Goal: Task Accomplishment & Management: Manage account settings

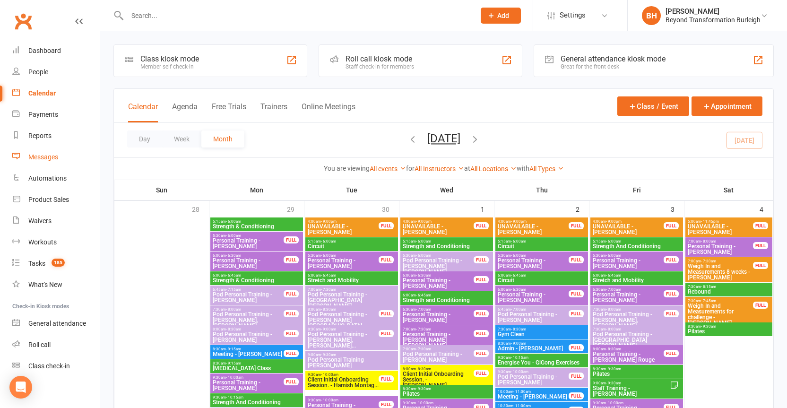
click at [49, 159] on div "Messages" at bounding box center [43, 157] width 30 height 8
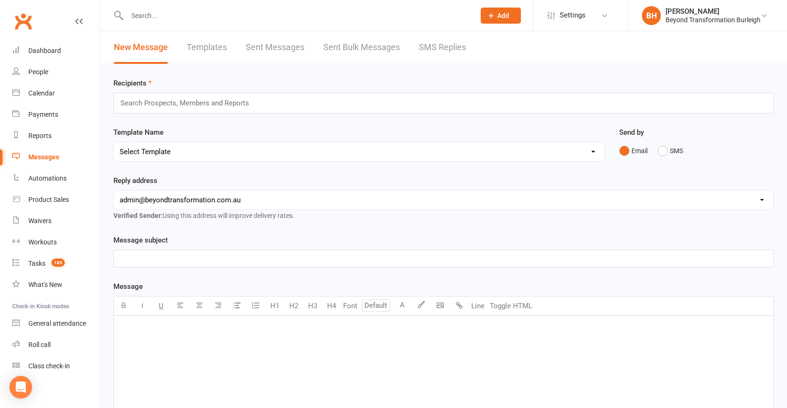
click at [354, 48] on link "Sent Bulk Messages" at bounding box center [361, 47] width 77 height 33
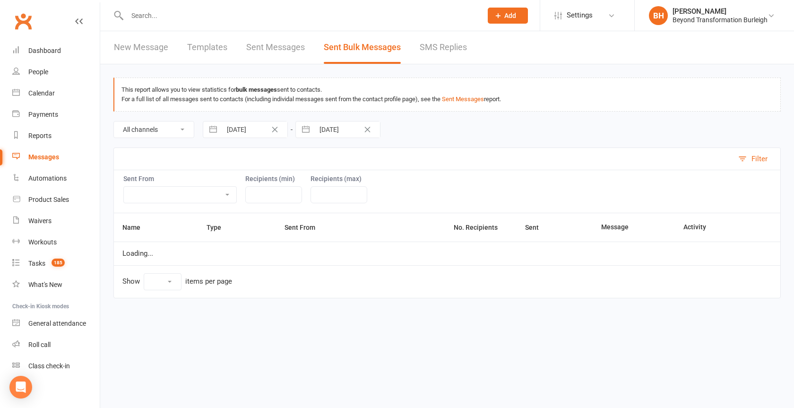
select select "10"
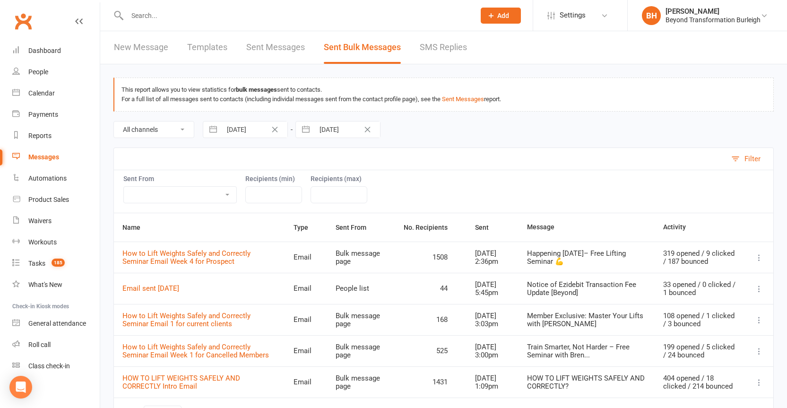
click at [758, 261] on icon at bounding box center [758, 257] width 9 height 9
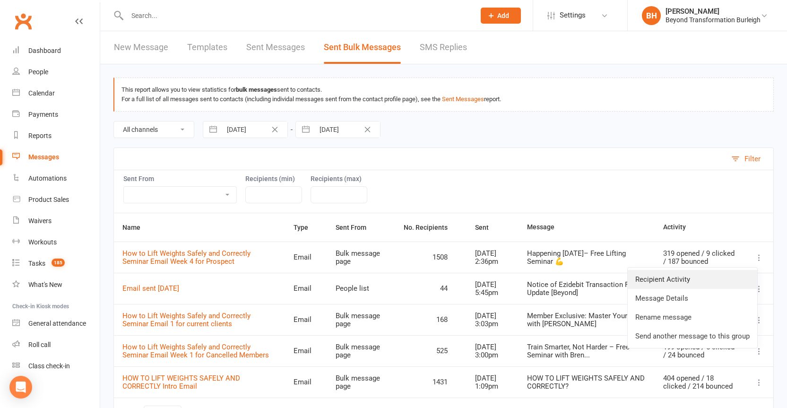
click at [677, 283] on link "Recipient Activity" at bounding box center [692, 279] width 129 height 19
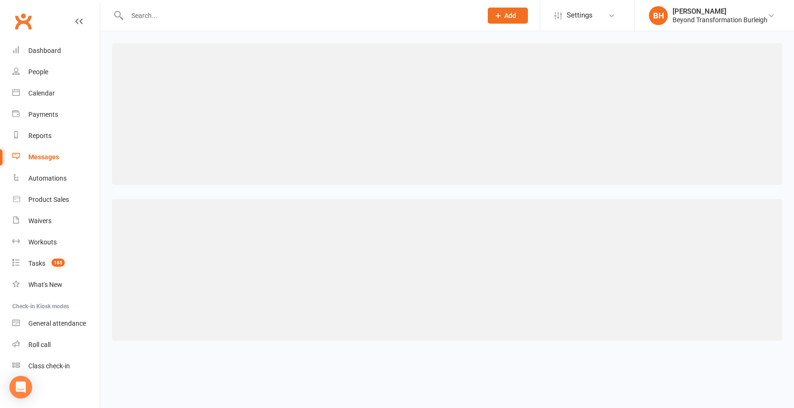
select select "100"
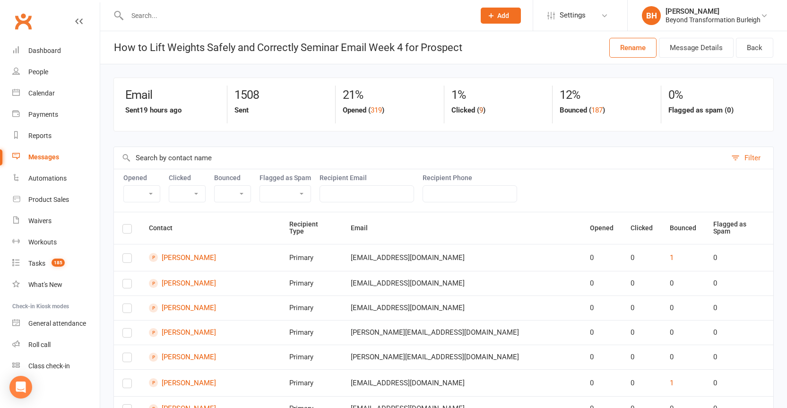
click at [480, 110] on button "9" at bounding box center [481, 109] width 4 height 11
select select "true"
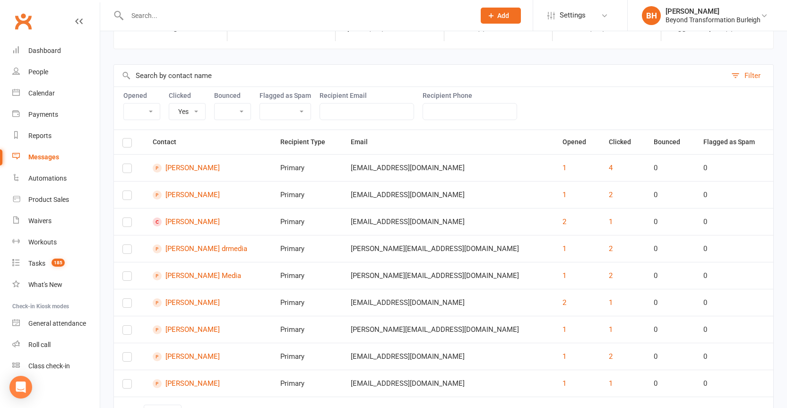
scroll to position [1, 0]
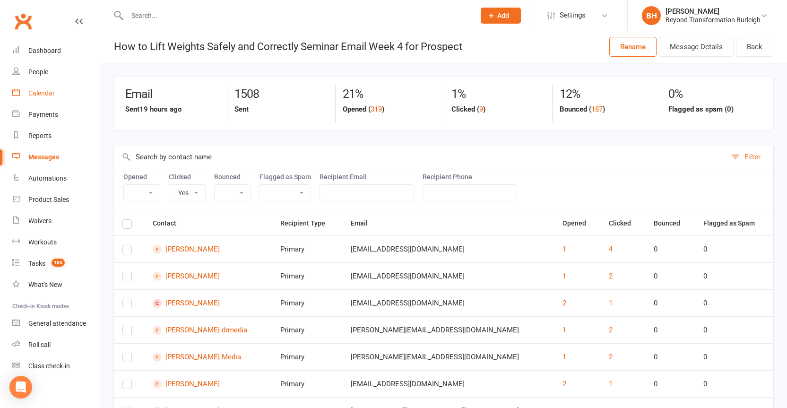
click at [45, 93] on div "Calendar" at bounding box center [41, 93] width 26 height 8
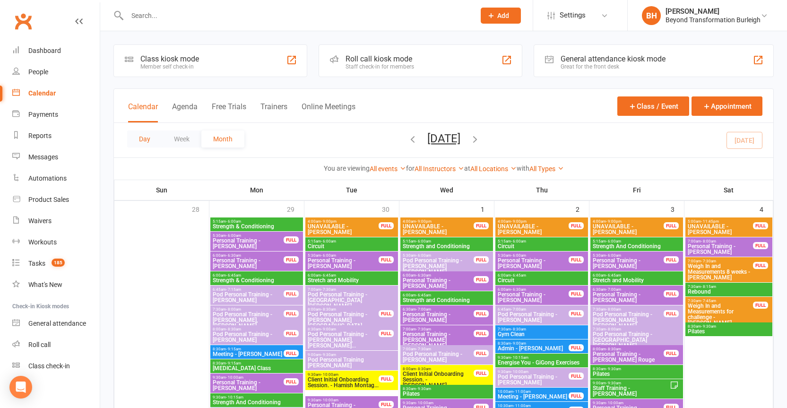
click at [144, 139] on button "Day" at bounding box center [144, 138] width 35 height 17
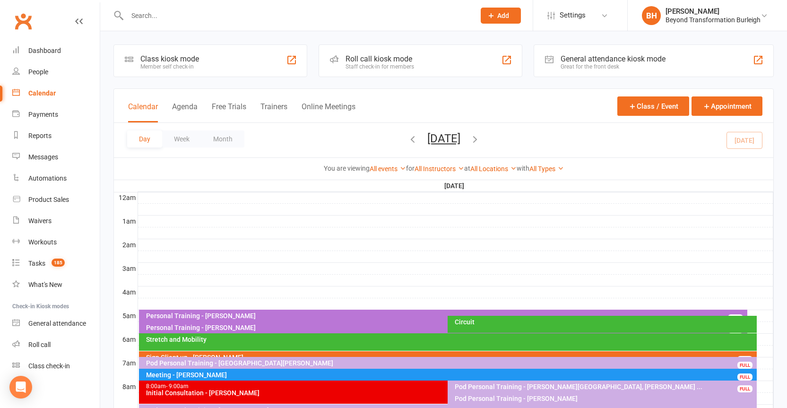
click at [460, 143] on button "[DATE]" at bounding box center [443, 138] width 33 height 13
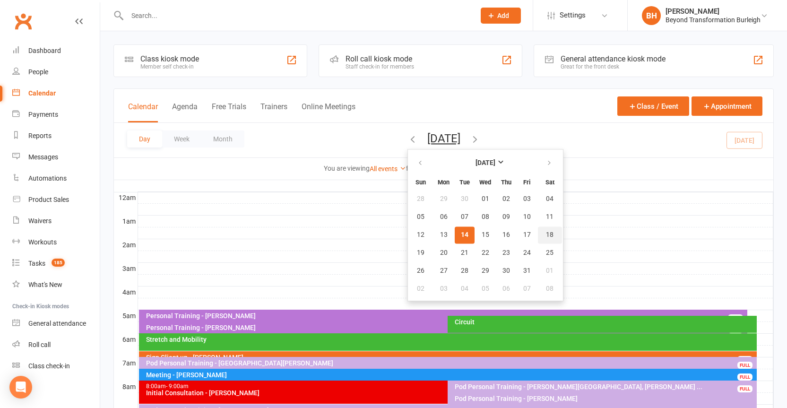
click at [546, 236] on span "18" at bounding box center [550, 235] width 8 height 8
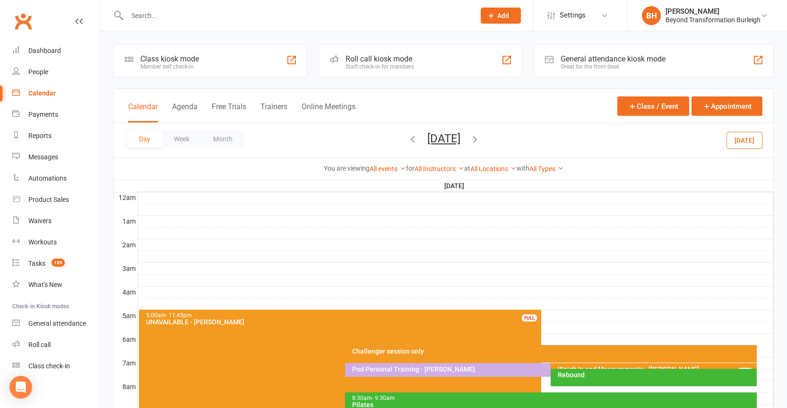
scroll to position [14, 0]
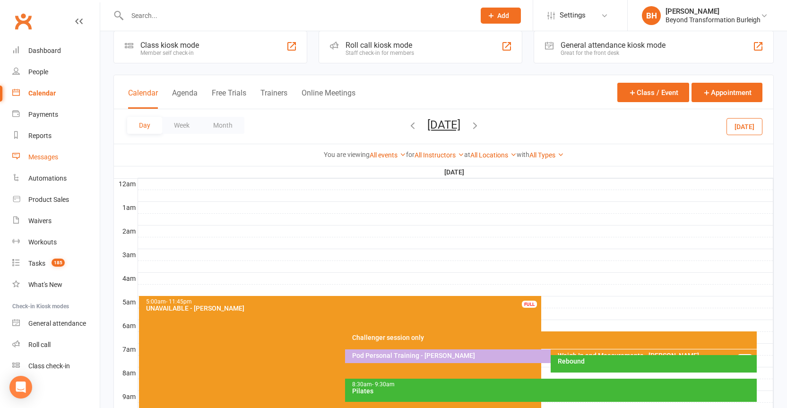
click at [49, 157] on div "Messages" at bounding box center [43, 157] width 30 height 8
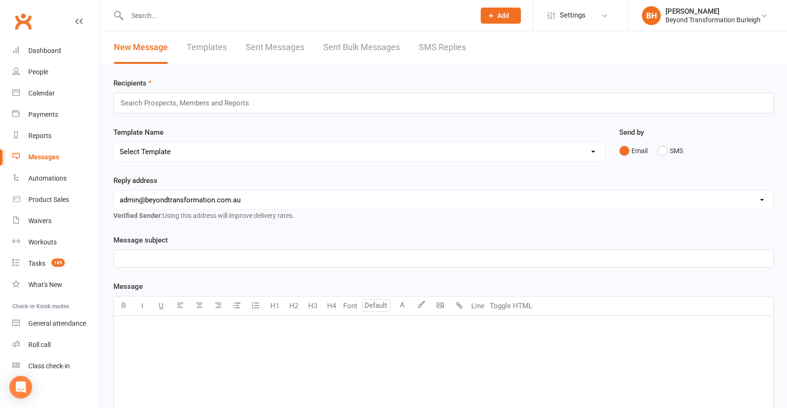
click at [343, 42] on link "Sent Bulk Messages" at bounding box center [361, 47] width 77 height 33
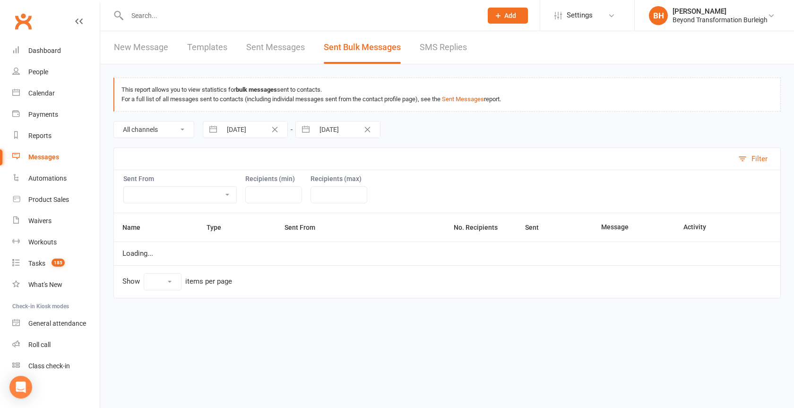
select select "10"
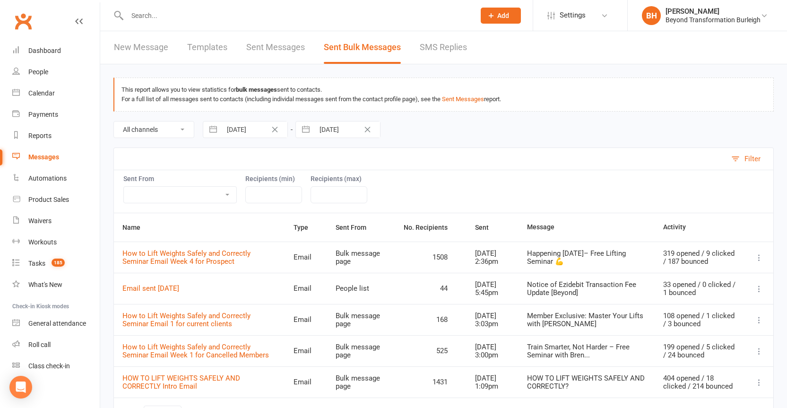
click at [760, 261] on icon at bounding box center [758, 257] width 9 height 9
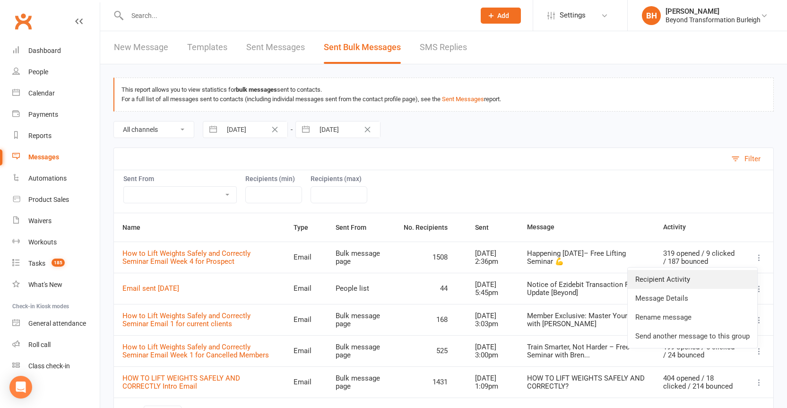
click at [669, 280] on link "Recipient Activity" at bounding box center [692, 279] width 129 height 19
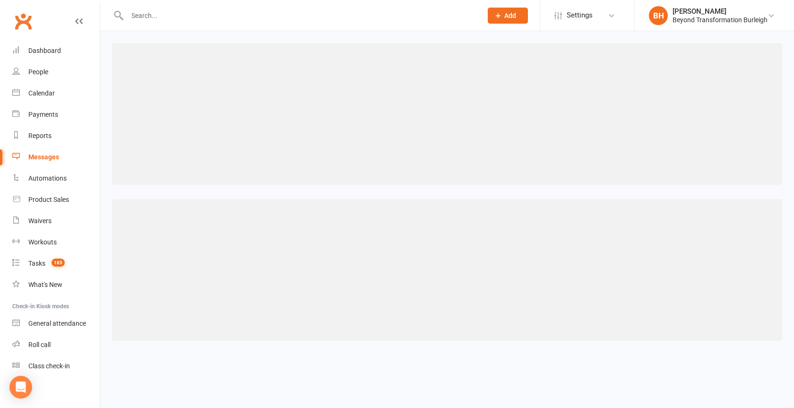
select select "100"
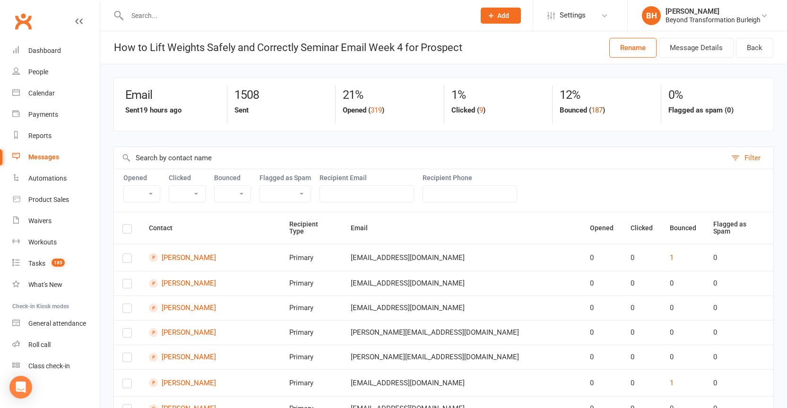
click at [601, 110] on button "187" at bounding box center [596, 109] width 11 height 11
select select "true"
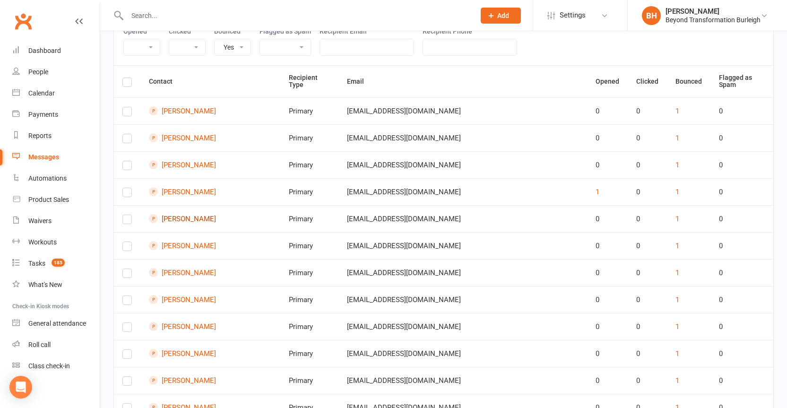
click at [191, 214] on link "[PERSON_NAME]" at bounding box center [210, 218] width 123 height 9
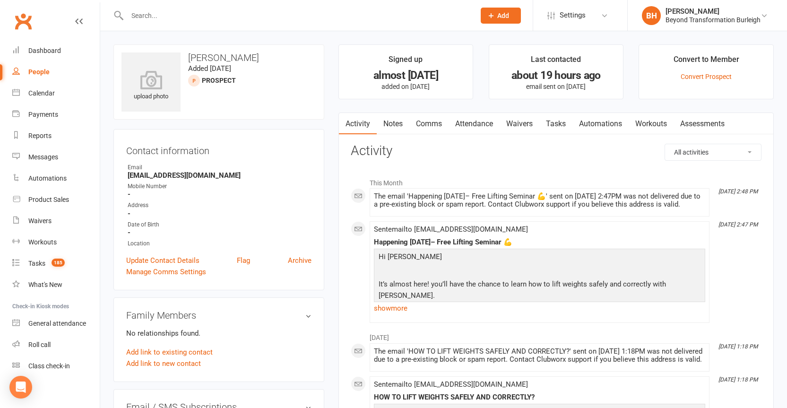
click at [404, 203] on div "The email 'Happening [DATE]– Free Lifting Seminar 💪' sent on [DATE] 2:47PM was …" at bounding box center [539, 200] width 331 height 16
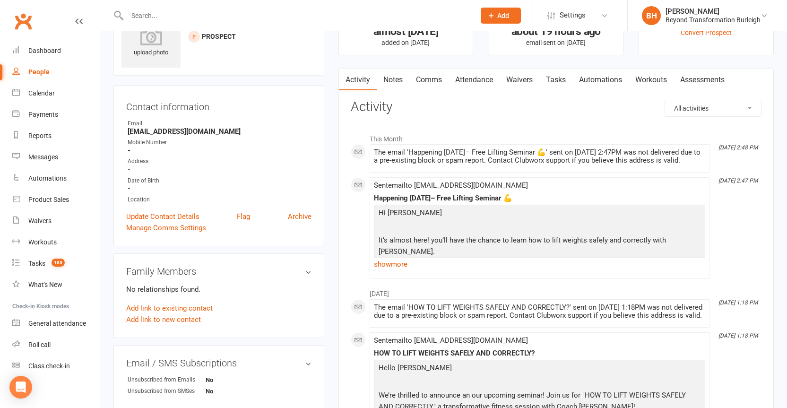
scroll to position [42, 0]
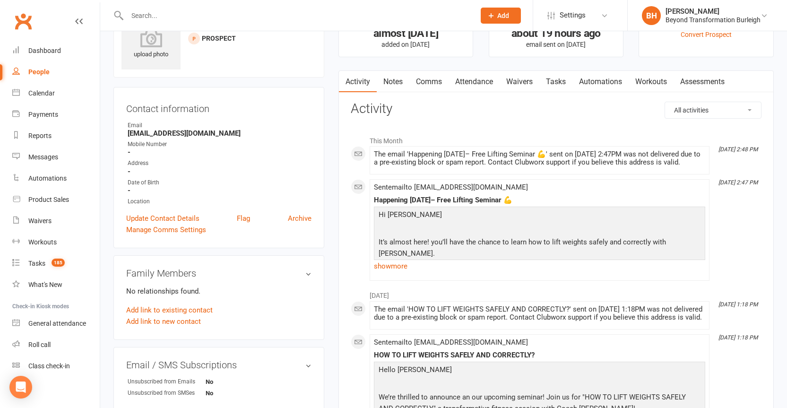
click at [203, 134] on strong "[EMAIL_ADDRESS][DOMAIN_NAME]" at bounding box center [220, 133] width 184 height 9
click at [203, 133] on strong "[EMAIL_ADDRESS][DOMAIN_NAME]" at bounding box center [220, 133] width 184 height 9
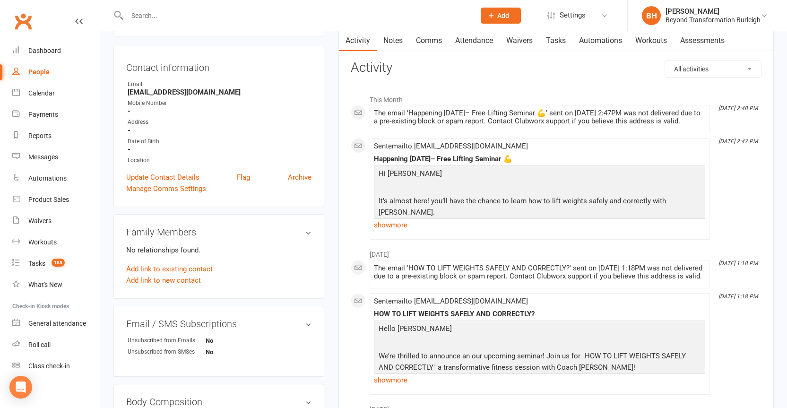
scroll to position [77, 0]
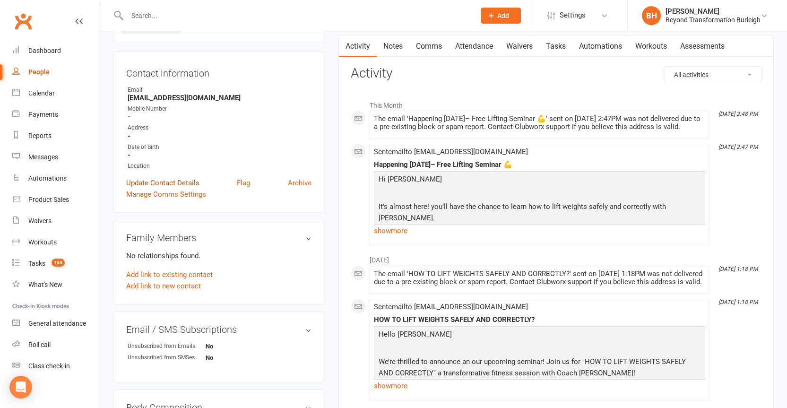
click at [168, 182] on link "Update Contact Details" at bounding box center [162, 182] width 73 height 11
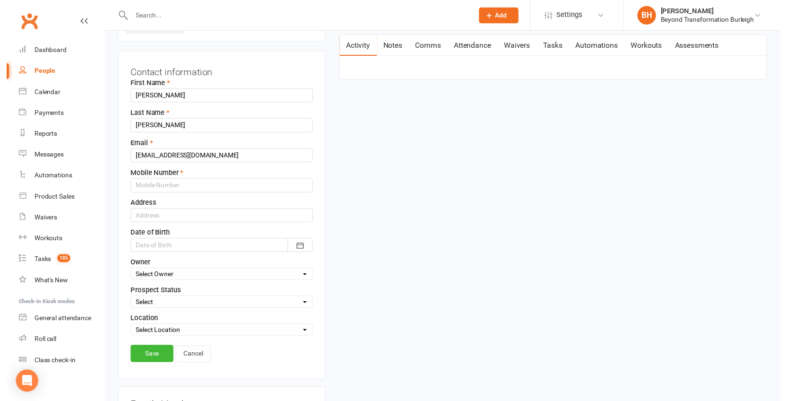
scroll to position [44, 0]
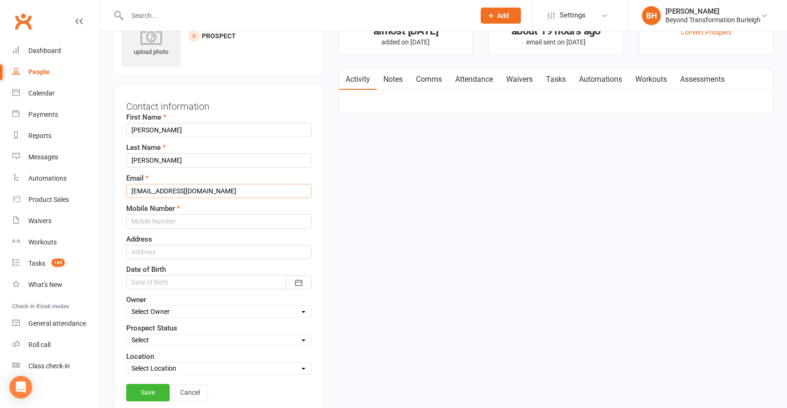
click at [209, 188] on input "[EMAIL_ADDRESS][DOMAIN_NAME]" at bounding box center [218, 191] width 185 height 14
type input "[EMAIL_ADDRESS][DOMAIN_NAME]"
click at [143, 388] on link "Save" at bounding box center [147, 392] width 43 height 17
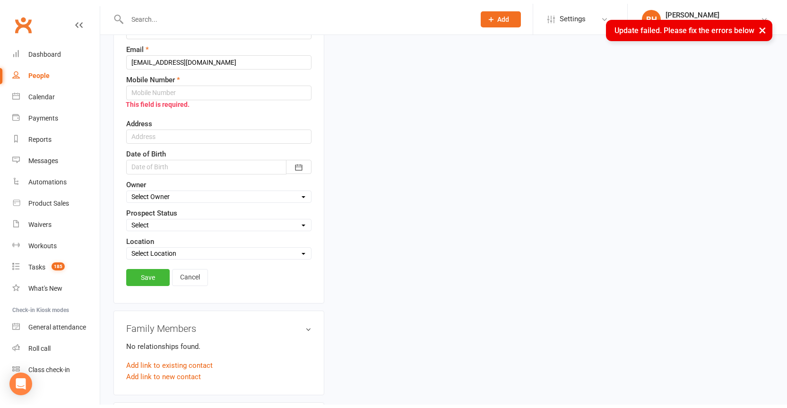
scroll to position [93, 0]
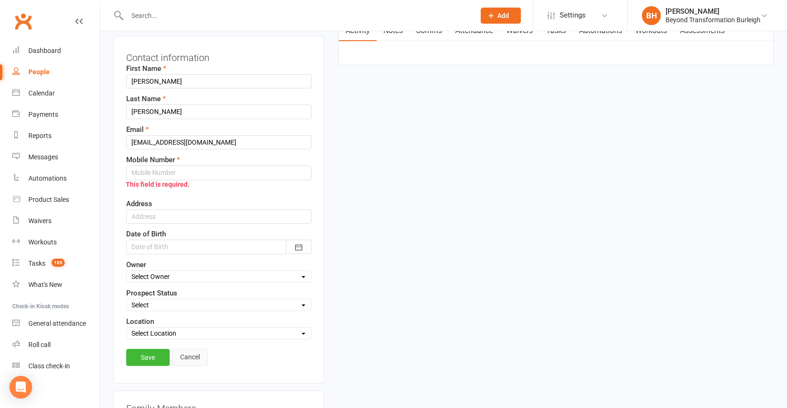
click at [190, 352] on link "Cancel" at bounding box center [190, 357] width 36 height 17
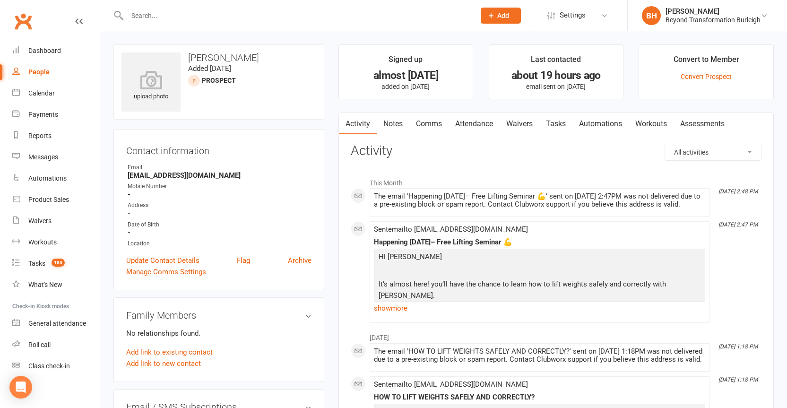
scroll to position [59, 0]
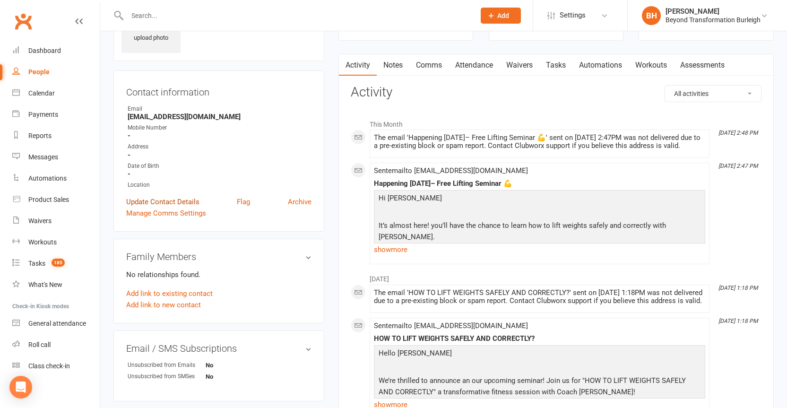
click at [185, 200] on link "Update Contact Details" at bounding box center [162, 201] width 73 height 11
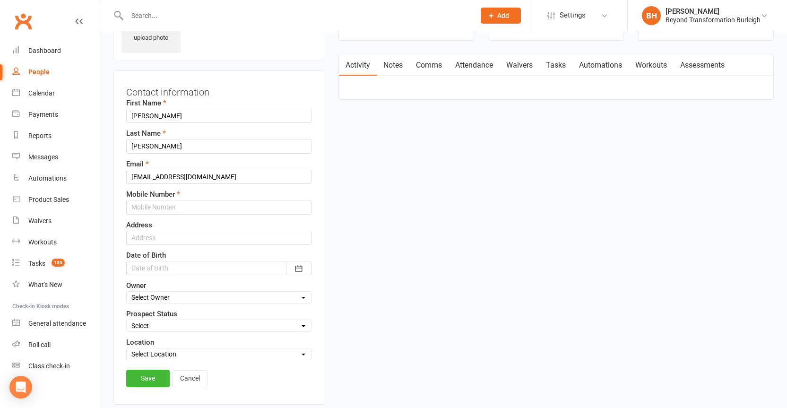
scroll to position [44, 0]
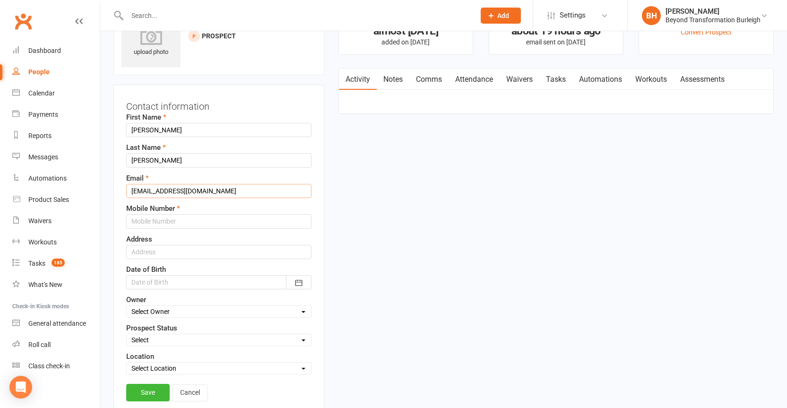
click at [208, 190] on input "[EMAIL_ADDRESS][DOMAIN_NAME]" at bounding box center [218, 191] width 185 height 14
type input "[EMAIL_ADDRESS][DOMAIN_NAME]"
click at [148, 394] on link "Save" at bounding box center [147, 392] width 43 height 17
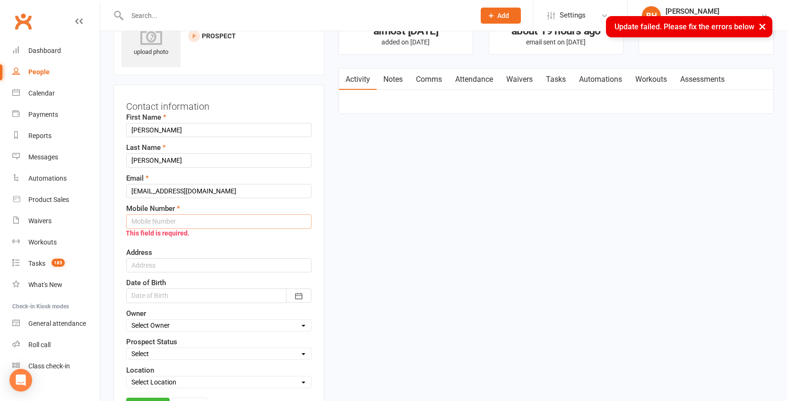
click at [139, 222] on input "text" at bounding box center [218, 221] width 185 height 14
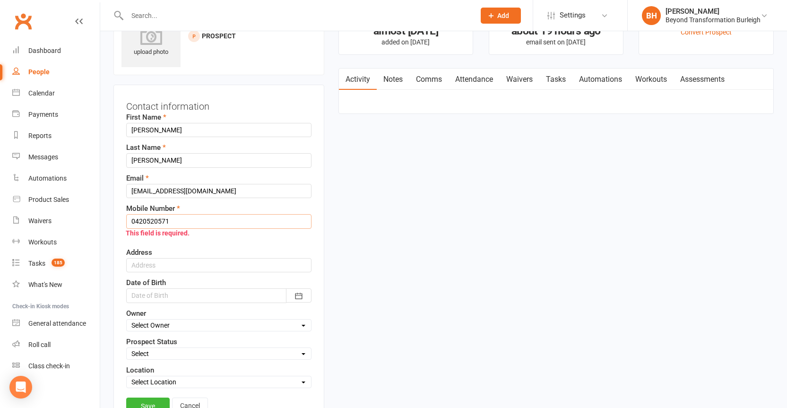
type input "0420520571"
click at [198, 241] on div "First Name [PERSON_NAME] Last Name [PERSON_NAME] Email [EMAIL_ADDRESS][DOMAIN_N…" at bounding box center [218, 250] width 185 height 276
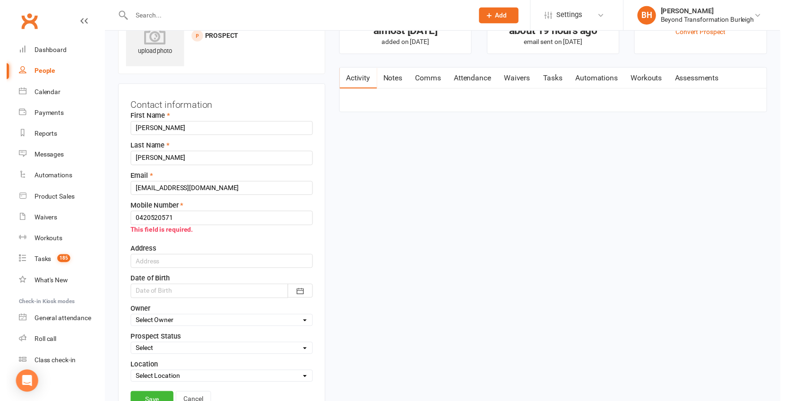
scroll to position [62, 0]
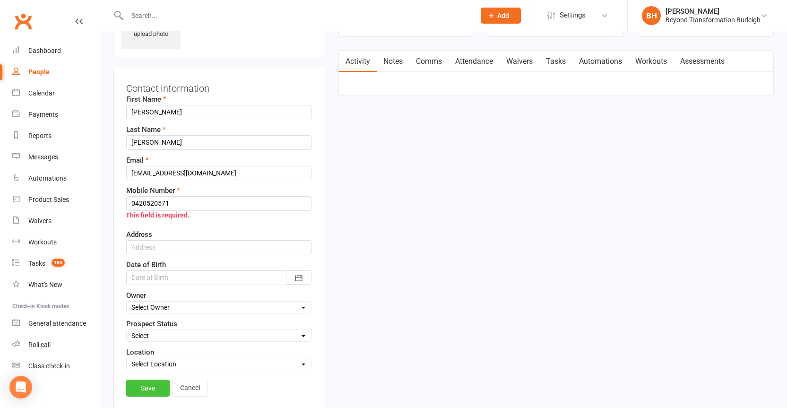
click at [150, 385] on link "Save" at bounding box center [147, 387] width 43 height 17
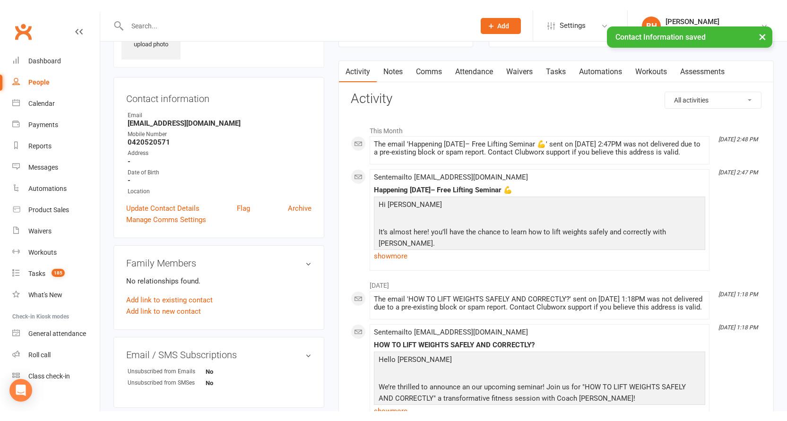
scroll to position [0, 0]
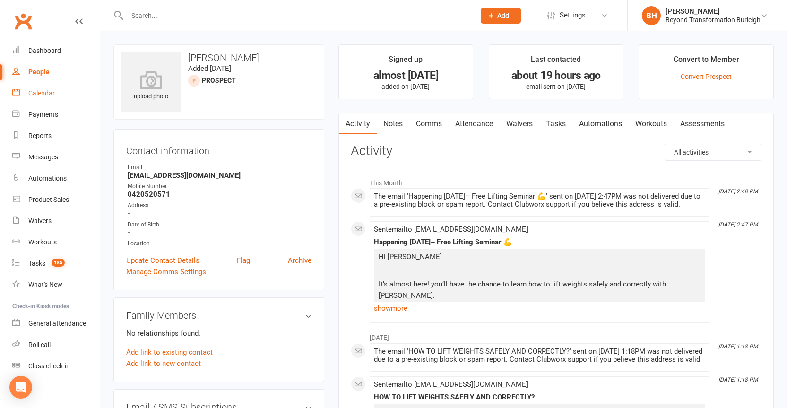
click at [38, 96] on div "Calendar" at bounding box center [41, 93] width 26 height 8
